Goal: Task Accomplishment & Management: Complete application form

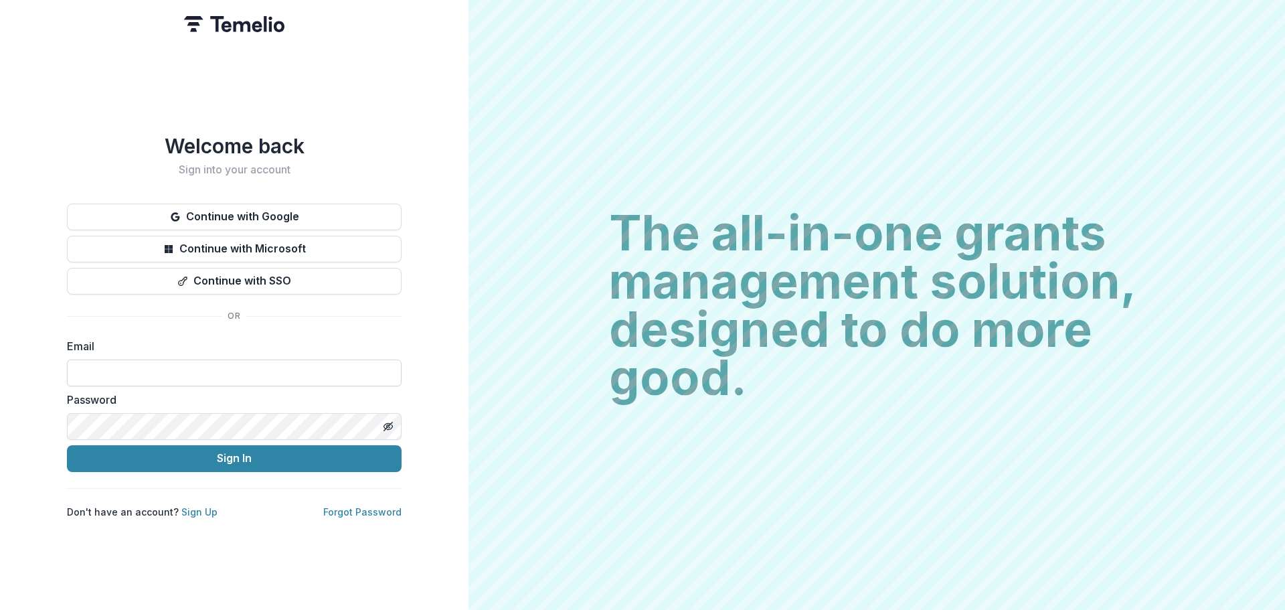
click at [205, 369] on input at bounding box center [234, 372] width 335 height 27
type input "**********"
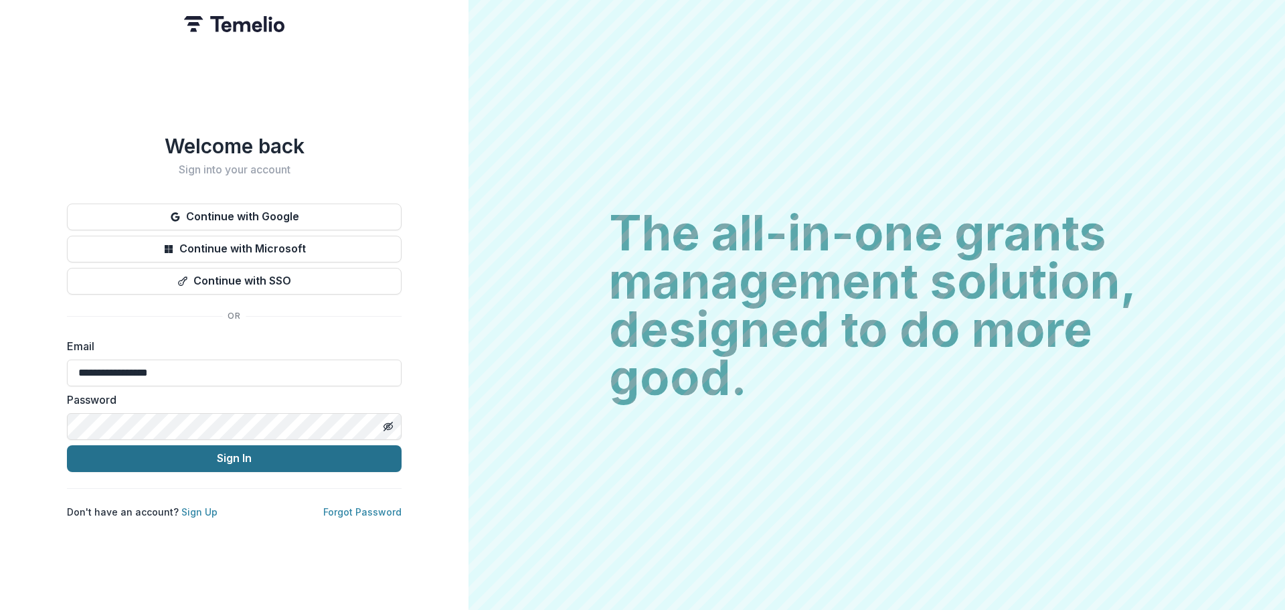
click at [240, 459] on button "Sign In" at bounding box center [234, 458] width 335 height 27
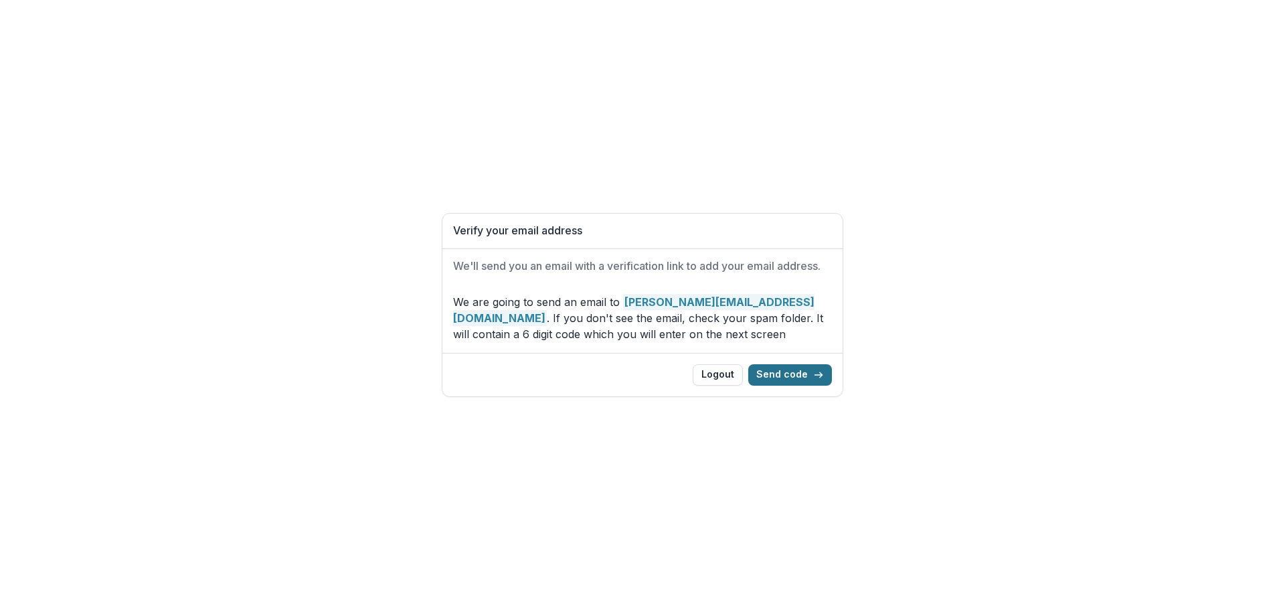
click at [787, 376] on button "Send code" at bounding box center [790, 374] width 84 height 21
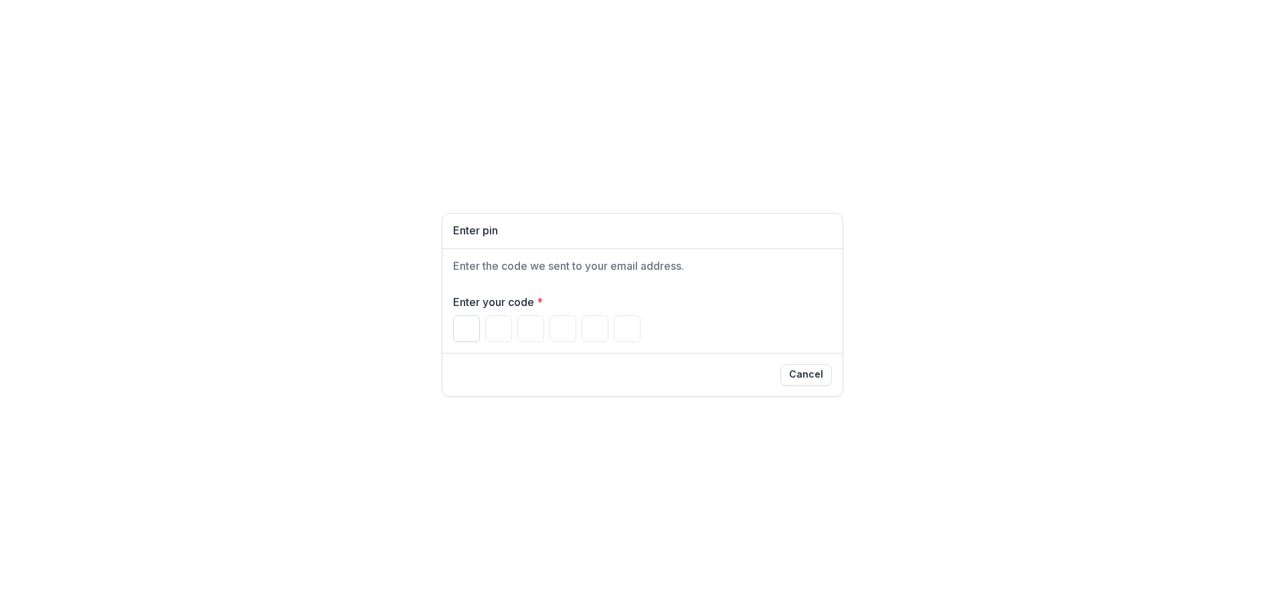
paste input "******"
type input "*"
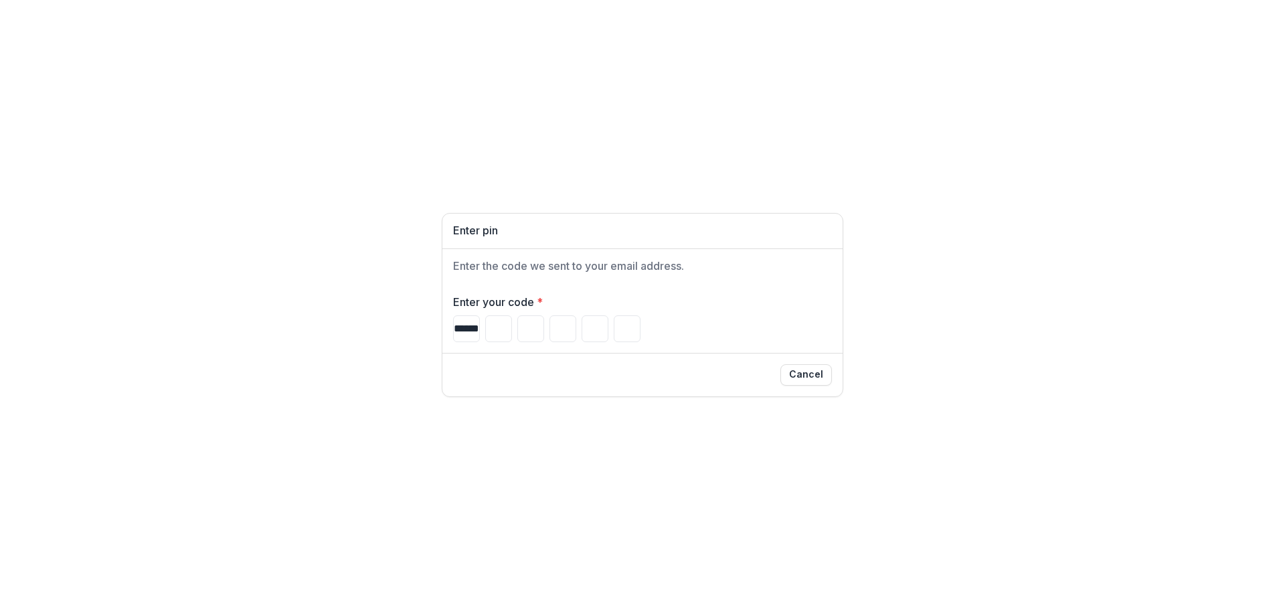
type input "*"
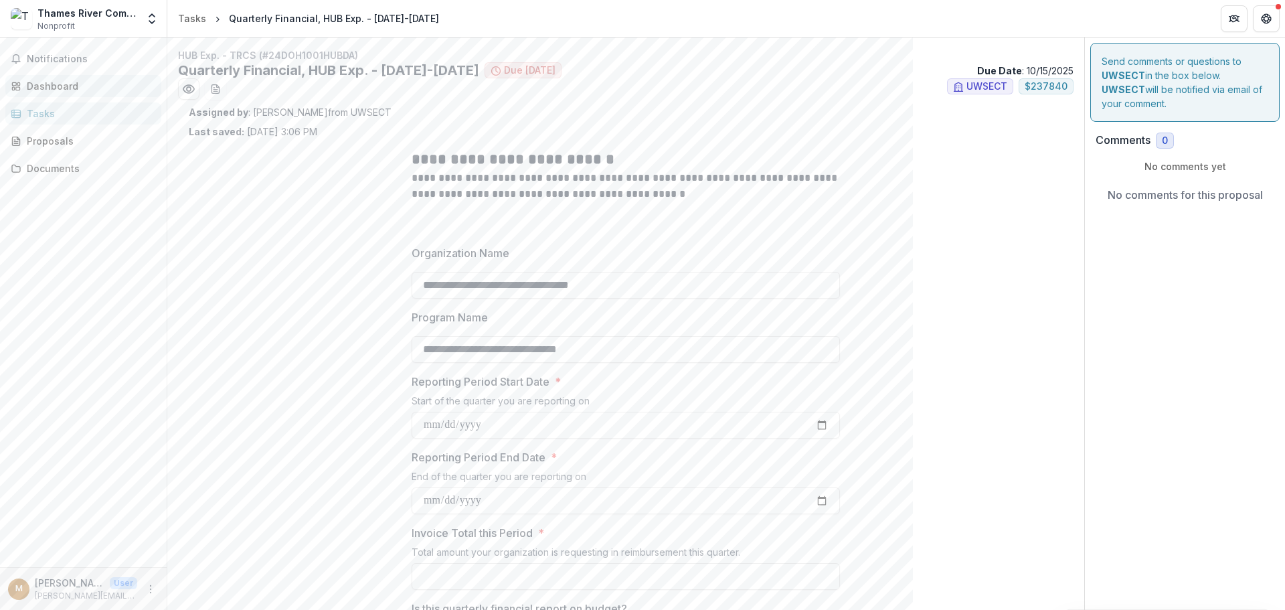
click at [54, 82] on div "Dashboard" at bounding box center [89, 86] width 124 height 14
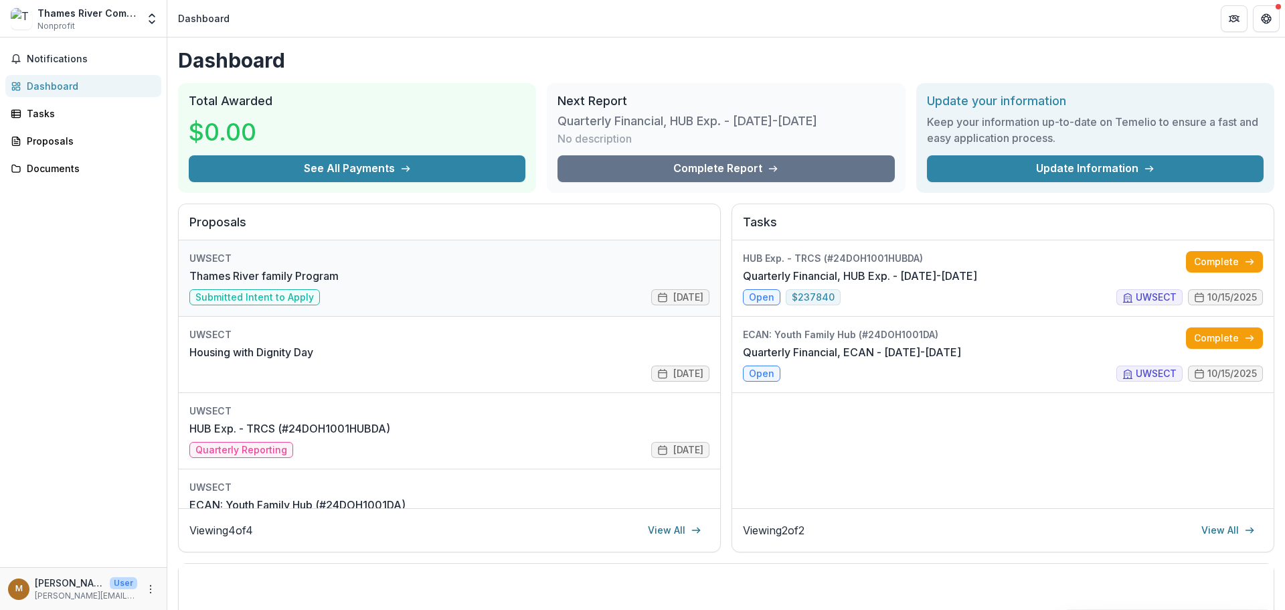
click at [339, 284] on link "Thames River family Program" at bounding box center [263, 276] width 149 height 16
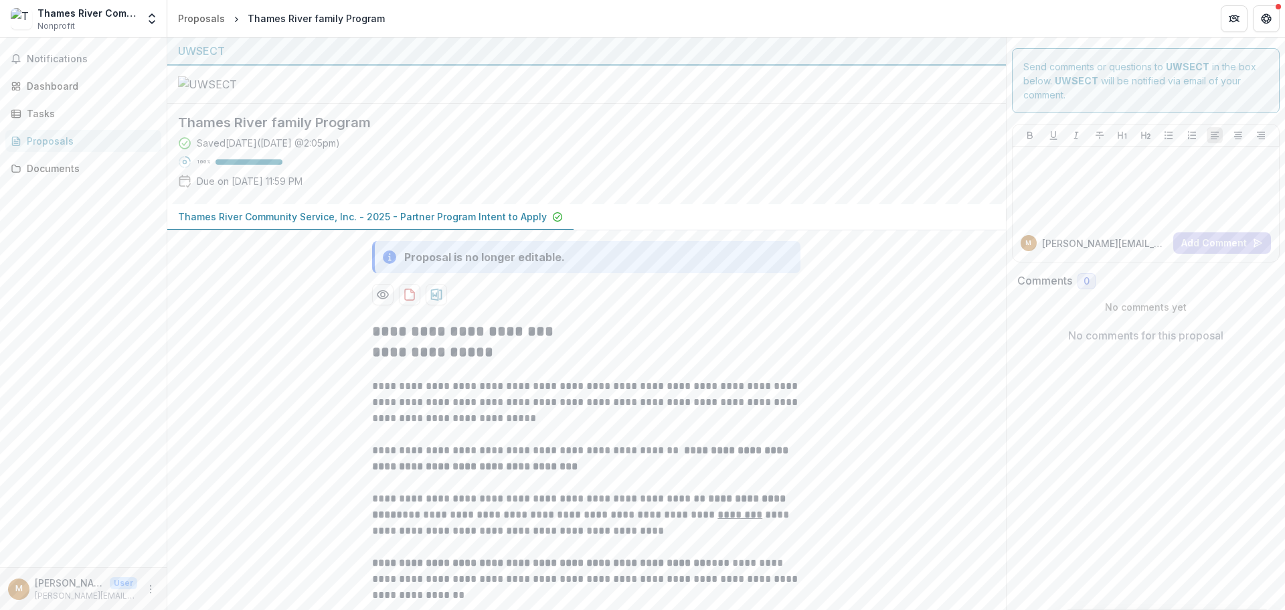
scroll to position [256, 0]
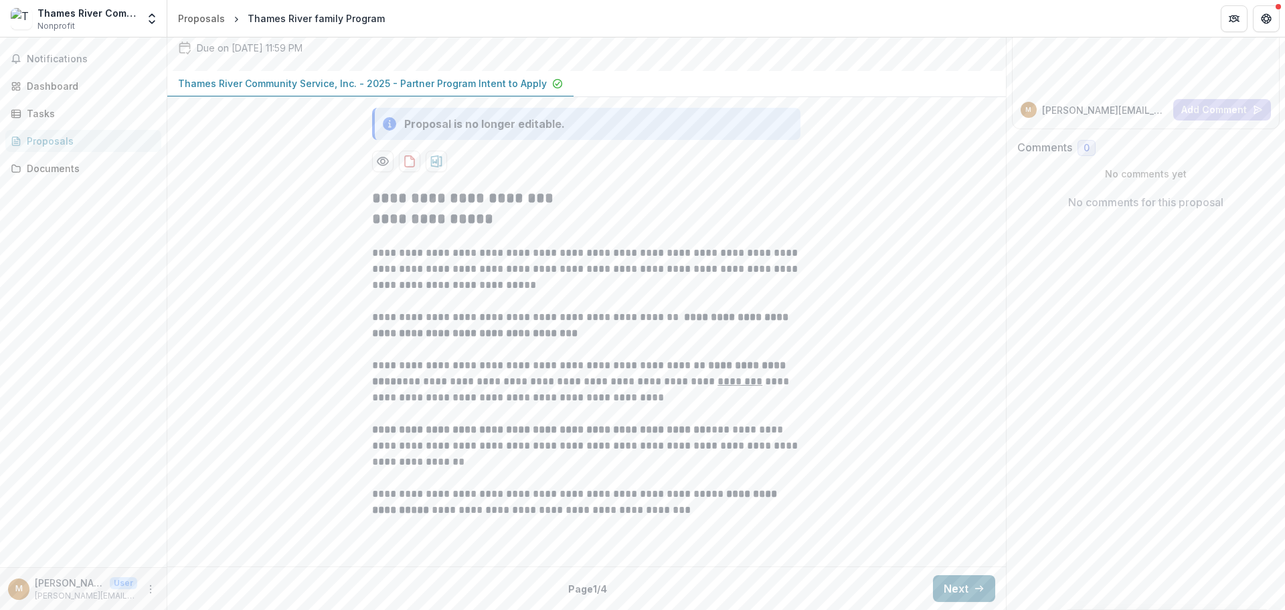
click at [945, 586] on button "Next" at bounding box center [964, 588] width 62 height 27
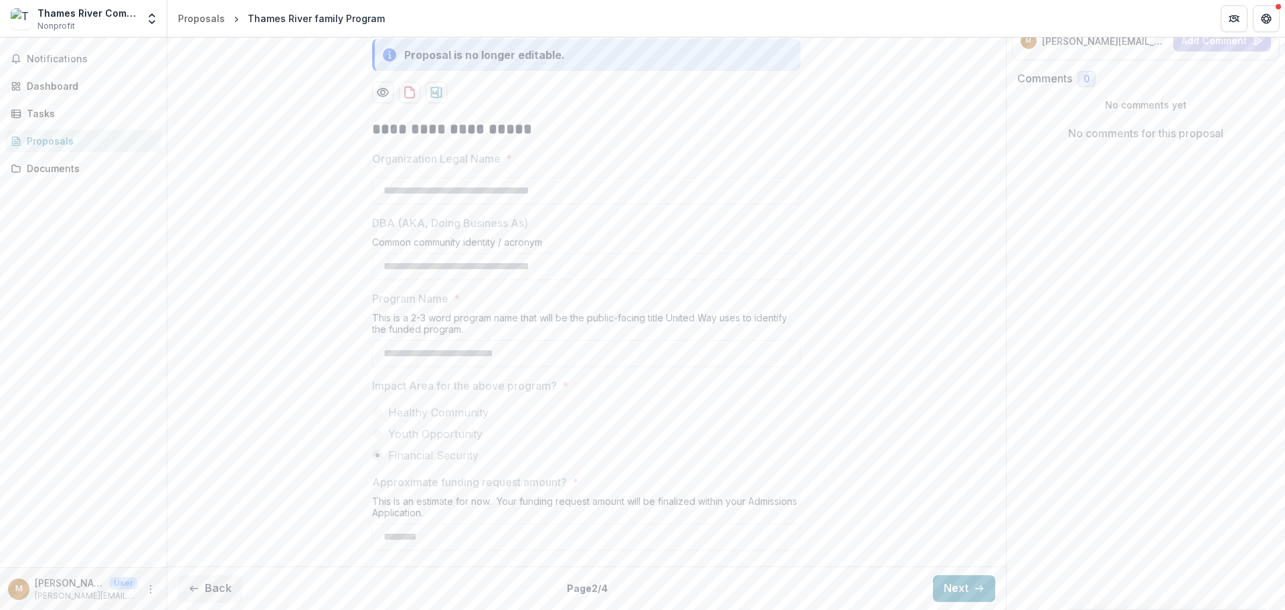
scroll to position [325, 0]
drag, startPoint x: 485, startPoint y: 458, endPoint x: 403, endPoint y: 434, distance: 85.8
click at [403, 434] on div "Healthy Community Youth Opportunity Financial Security" at bounding box center [586, 433] width 428 height 59
